Goal: Information Seeking & Learning: Check status

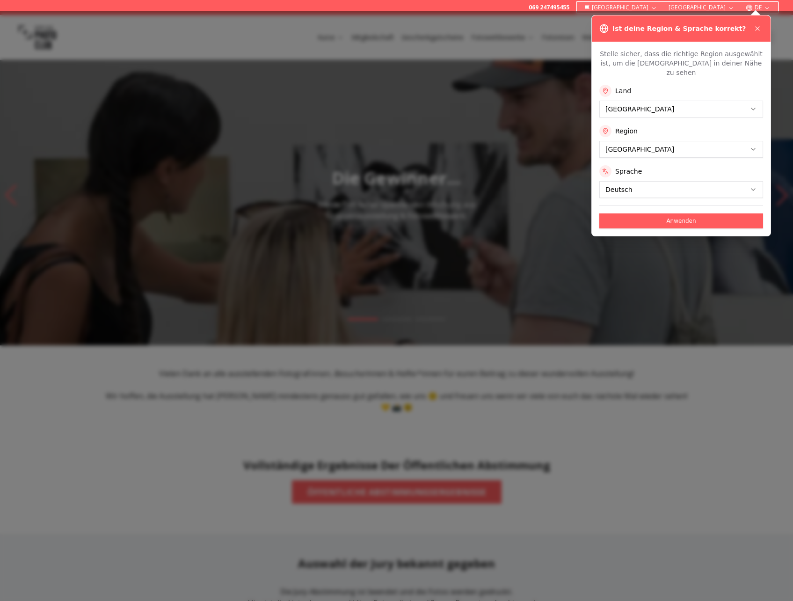
click at [757, 25] on icon at bounding box center [757, 28] width 7 height 7
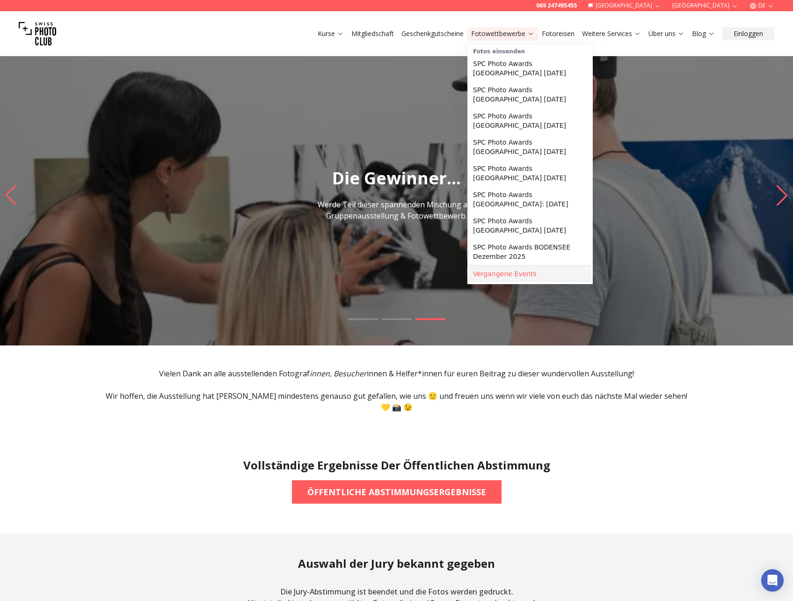
click at [520, 267] on link "Vergangene Events" at bounding box center [530, 273] width 122 height 17
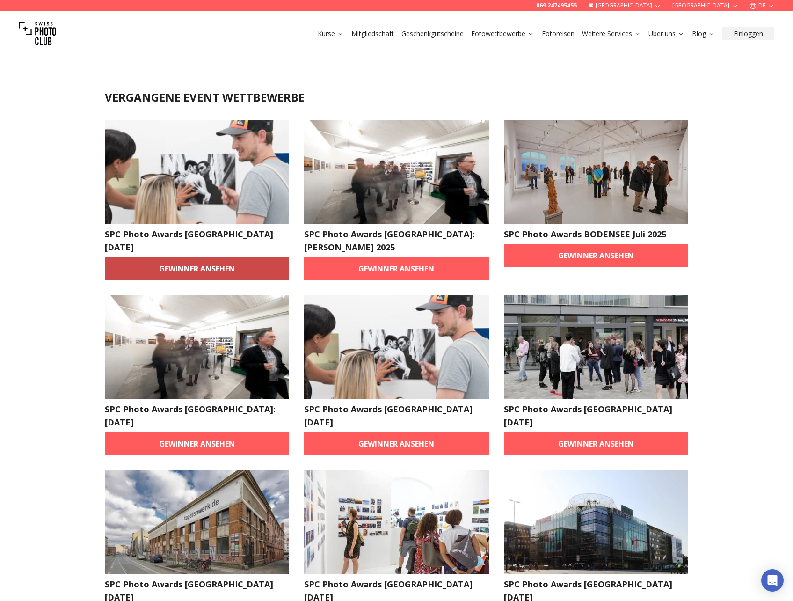
click at [195, 267] on link "Gewinner ansehen" at bounding box center [197, 268] width 185 height 22
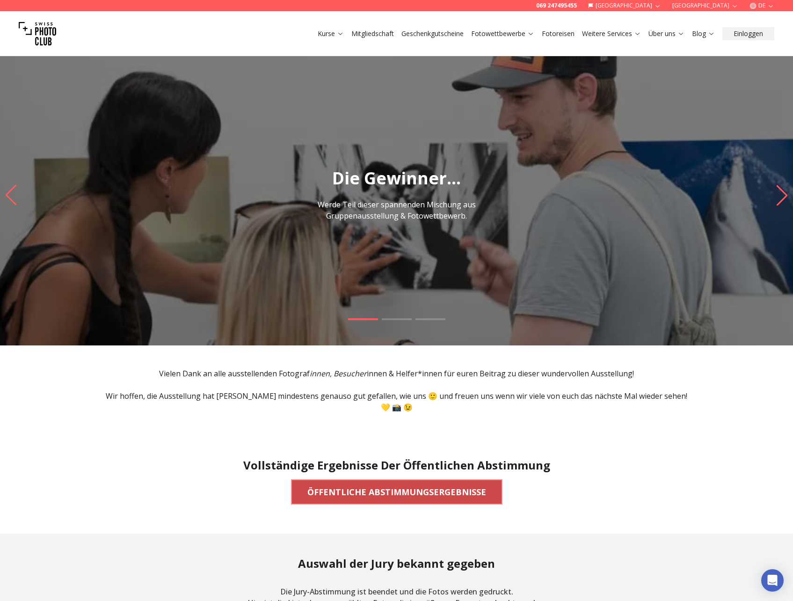
click at [357, 485] on b "ÖFFENTLICHE ABSTIMMUNGSERGEBNISSE" at bounding box center [396, 491] width 179 height 13
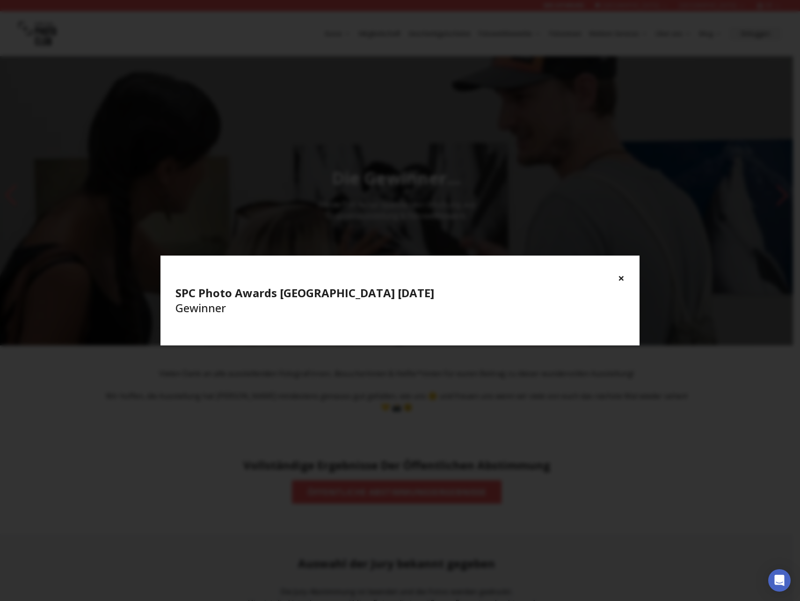
click at [620, 277] on button "×" at bounding box center [621, 277] width 7 height 15
